Goal: Find specific page/section: Find specific page/section

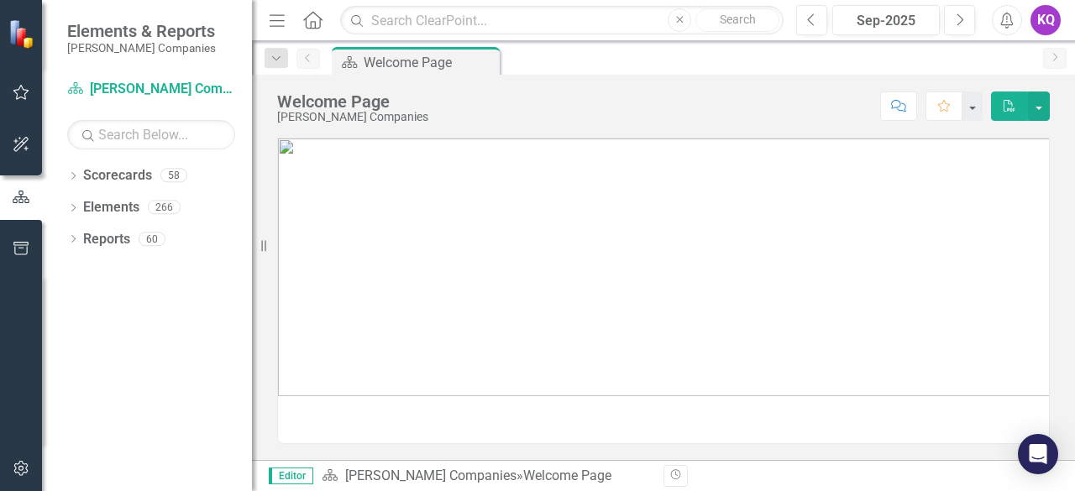
click at [947, 32] on button "Next" at bounding box center [959, 20] width 31 height 30
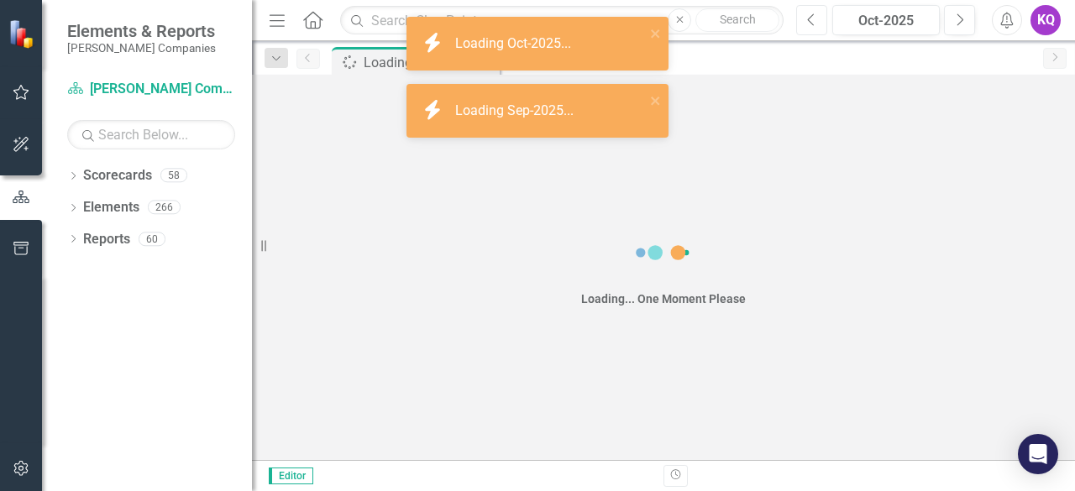
click at [818, 15] on button "Previous" at bounding box center [811, 20] width 31 height 30
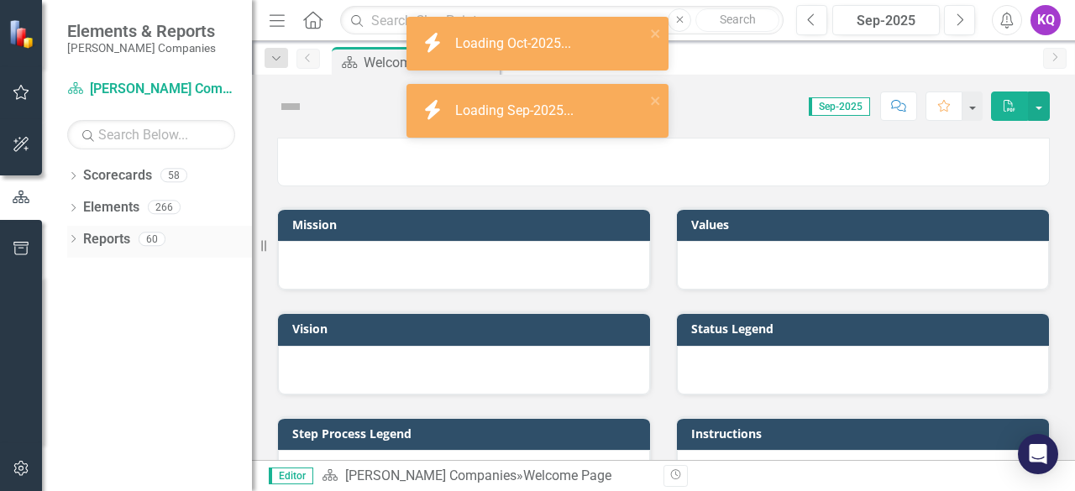
click at [76, 244] on icon "Dropdown" at bounding box center [73, 240] width 12 height 9
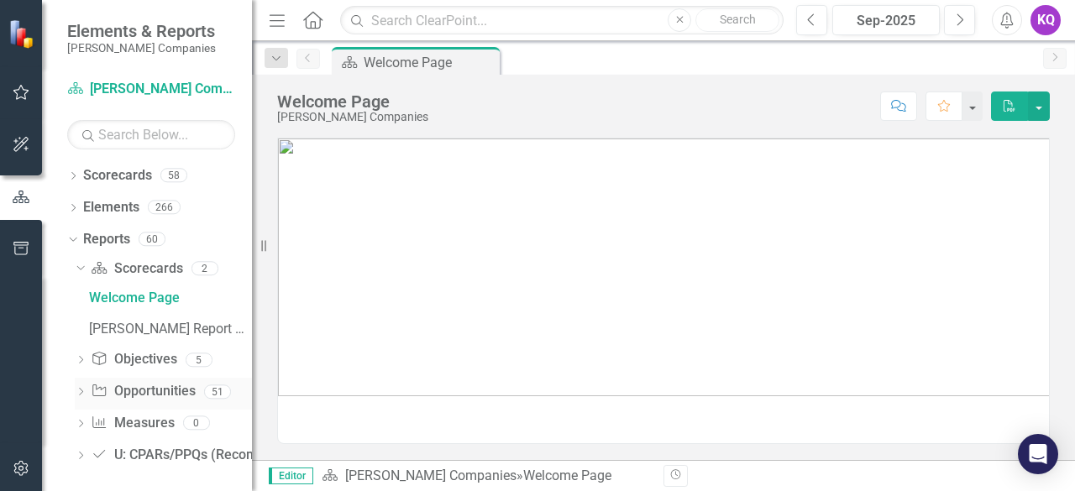
click at [79, 394] on icon "Dropdown" at bounding box center [81, 393] width 12 height 9
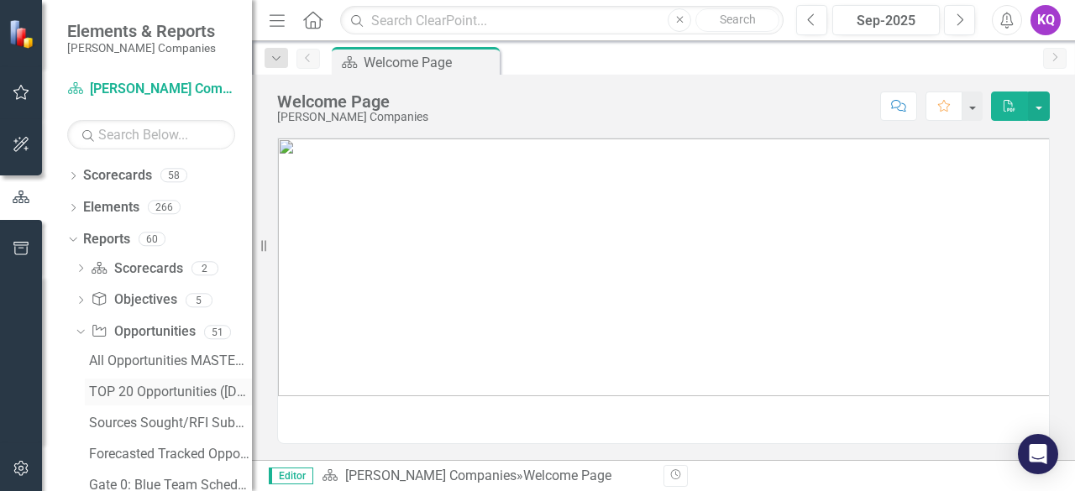
click at [115, 388] on div "TOP 20 Opportunities ([DATE] Process)" at bounding box center [170, 392] width 163 height 15
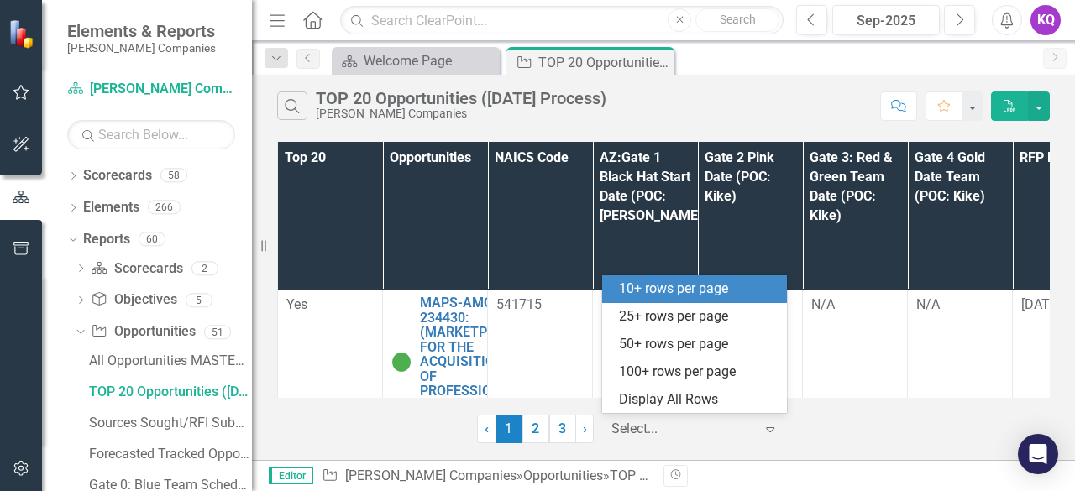
click at [674, 429] on div at bounding box center [682, 429] width 143 height 23
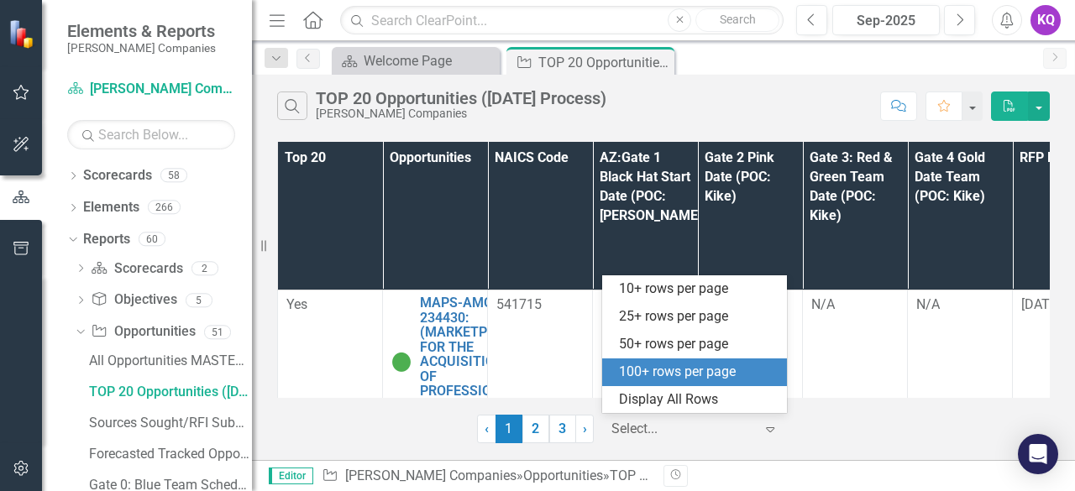
click at [669, 381] on div "100+ rows per page" at bounding box center [698, 372] width 158 height 19
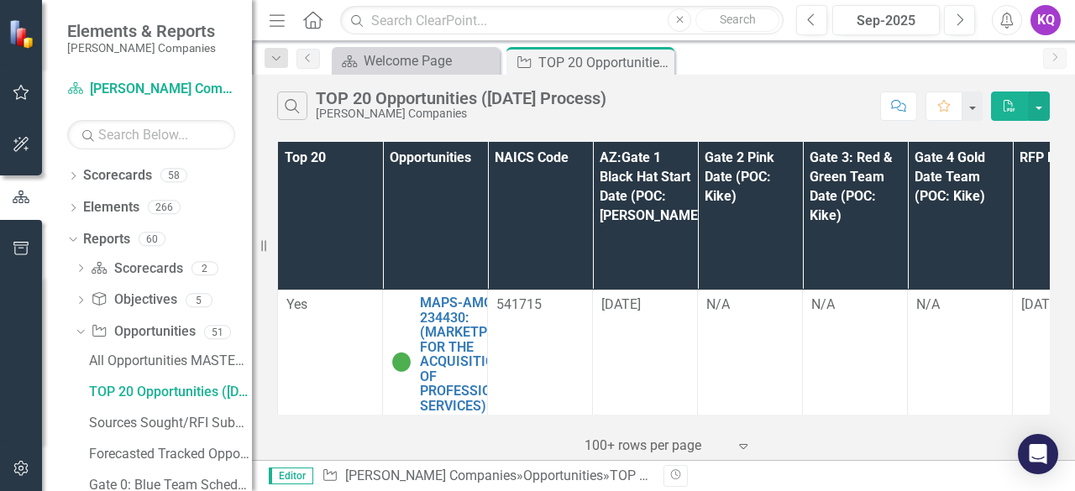
click at [274, 11] on icon "Menu" at bounding box center [277, 20] width 22 height 18
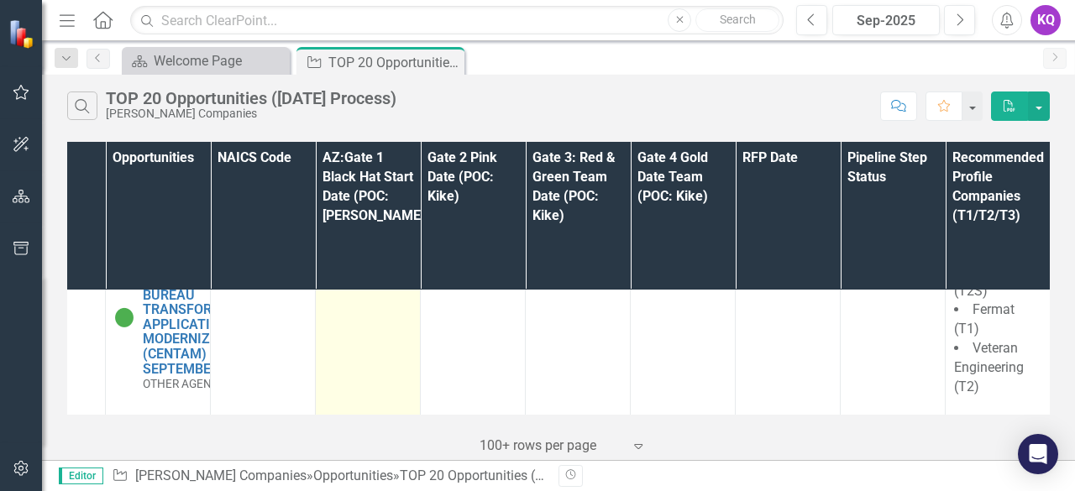
scroll to position [5272, 0]
